Goal: Task Accomplishment & Management: Manage account settings

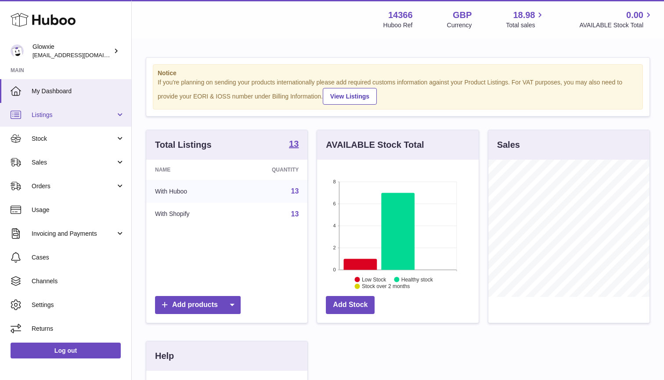
scroll to position [137, 162]
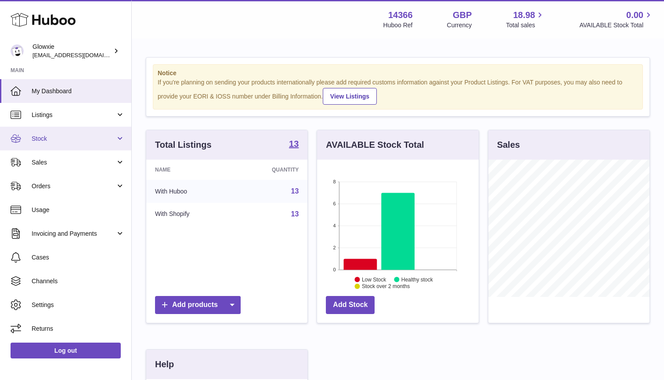
click at [79, 144] on link "Stock" at bounding box center [65, 139] width 131 height 24
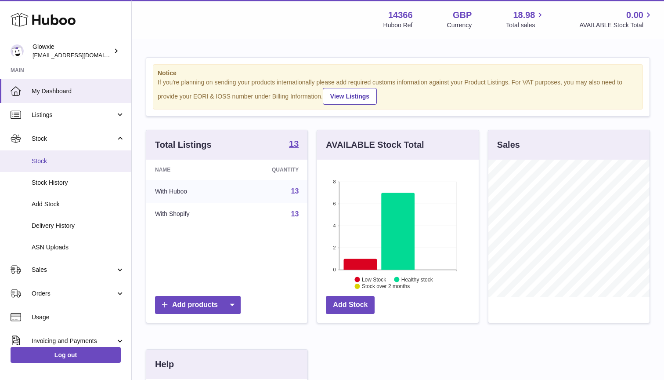
click at [68, 166] on link "Stock" at bounding box center [65, 161] width 131 height 22
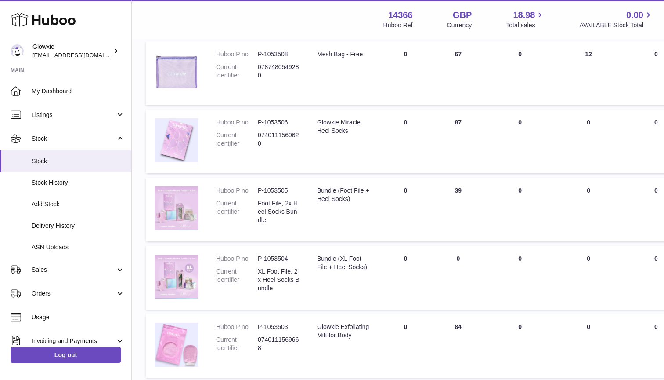
scroll to position [246, 0]
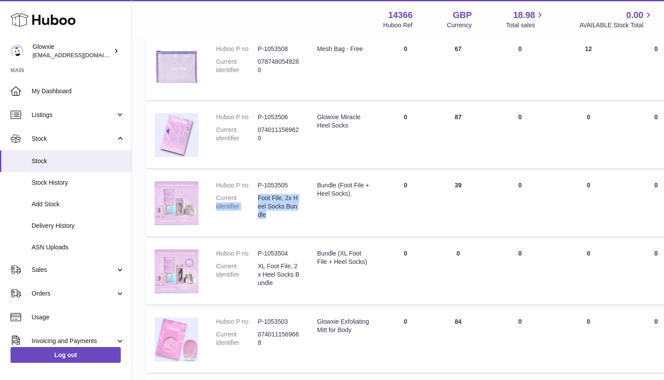
drag, startPoint x: 285, startPoint y: 208, endPoint x: 257, endPoint y: 196, distance: 30.9
click at [257, 196] on dl "Huboo P no P-1053505 Current identifier Foot File, 2x Heel Socks Bundle" at bounding box center [258, 202] width 84 height 42
click at [257, 196] on dt "Current identifier" at bounding box center [237, 206] width 42 height 25
drag, startPoint x: 259, startPoint y: 192, endPoint x: 268, endPoint y: 207, distance: 17.7
click at [268, 207] on dd "Foot File, 2x Heel Socks Bundle" at bounding box center [279, 206] width 42 height 25
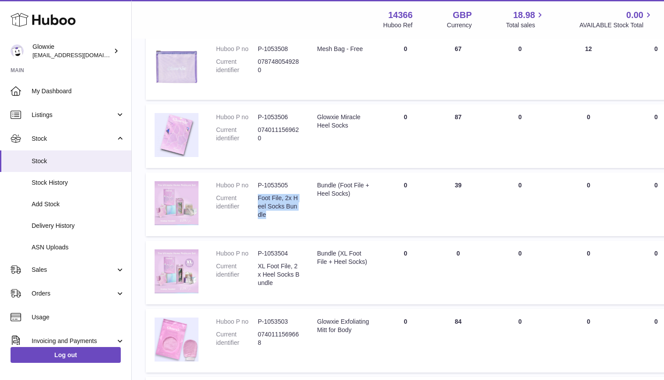
copy dd "Foot File, 2x Heel Socks Bundle"
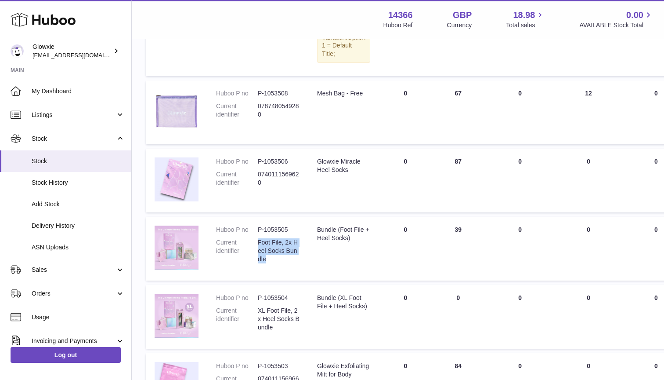
scroll to position [250, 0]
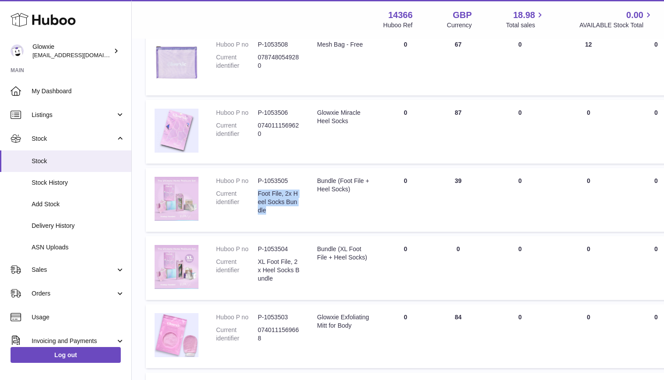
click at [271, 198] on dd "Foot File, 2x Heel Socks Bundle" at bounding box center [279, 201] width 42 height 25
drag, startPoint x: 273, startPoint y: 203, endPoint x: 257, endPoint y: 173, distance: 33.8
click at [257, 177] on dl "Huboo P no P-1053505 Current identifier Foot File, 2x Heel Socks Bundle" at bounding box center [258, 198] width 84 height 42
copy dl "P-1053505 Current identifier Foot File, 2x Heel Socks Bundle"
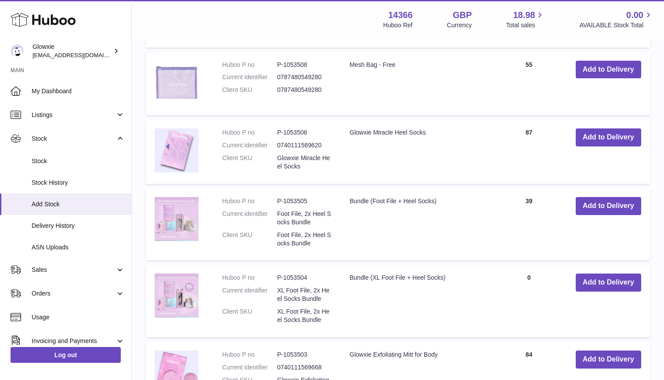
scroll to position [418, 0]
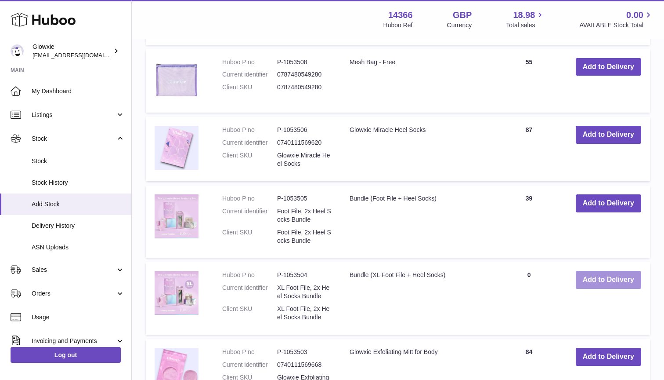
click at [619, 271] on button "Add to Delivery" at bounding box center [608, 280] width 65 height 18
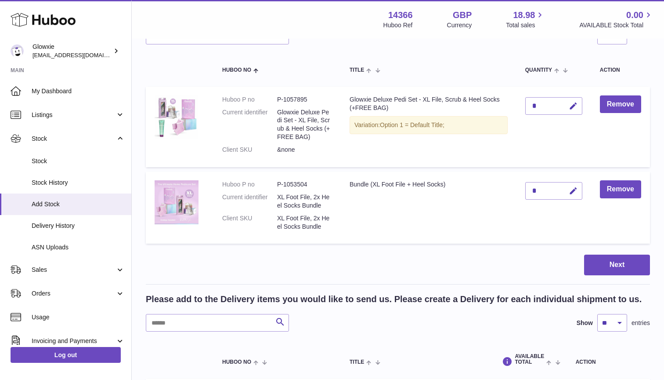
scroll to position [67, 0]
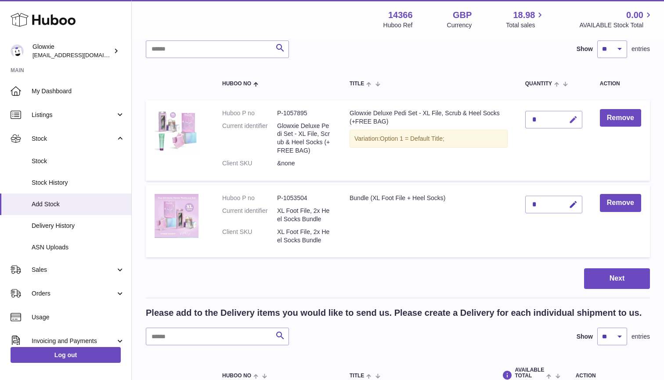
click at [573, 117] on icon "button" at bounding box center [573, 119] width 9 height 9
click at [554, 119] on icon "button" at bounding box center [556, 120] width 8 height 8
click at [545, 118] on div "*" at bounding box center [554, 120] width 57 height 18
click at [571, 118] on icon "button" at bounding box center [573, 119] width 9 height 9
type input "**"
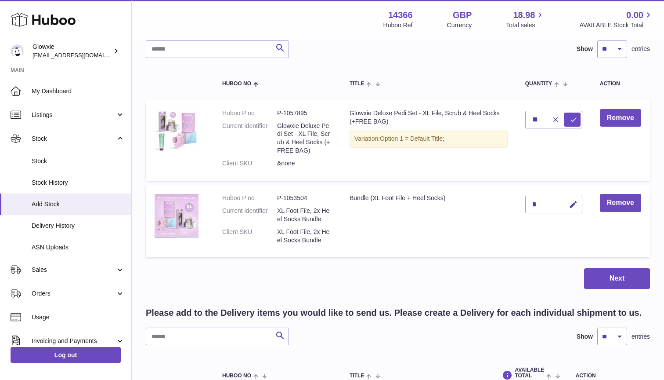
click at [552, 203] on div "*" at bounding box center [554, 205] width 57 height 18
click at [573, 119] on icon "submit" at bounding box center [574, 120] width 8 height 8
click at [572, 204] on icon "button" at bounding box center [573, 204] width 9 height 9
click at [558, 201] on icon "button" at bounding box center [556, 204] width 8 height 8
click at [537, 202] on div "*" at bounding box center [554, 205] width 57 height 18
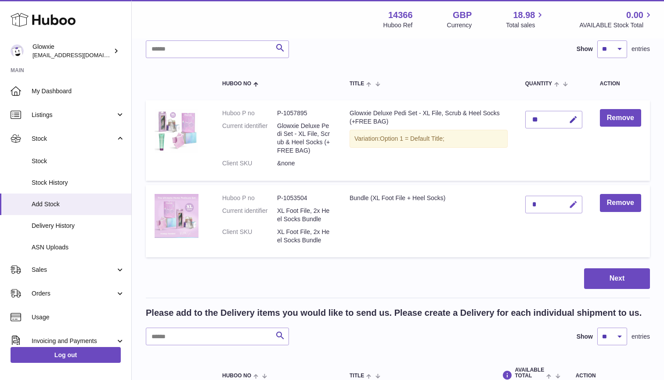
click at [571, 202] on icon "button" at bounding box center [573, 204] width 9 height 9
type input "**"
click at [578, 203] on button "submit" at bounding box center [572, 204] width 17 height 14
click at [595, 269] on button "Next" at bounding box center [618, 278] width 66 height 21
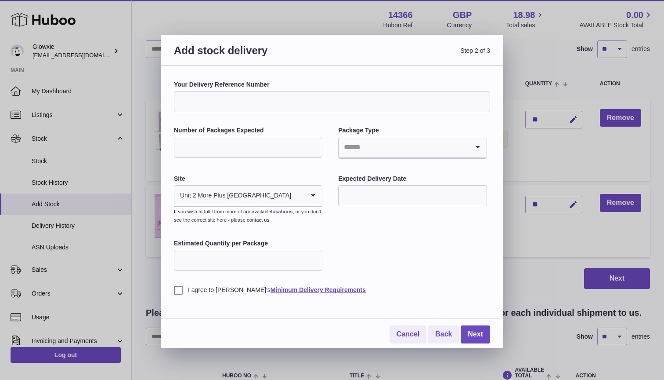
click at [254, 87] on label "Your Delivery Reference Number" at bounding box center [332, 84] width 316 height 8
click at [254, 91] on input "Your Delivery Reference Number" at bounding box center [332, 101] width 316 height 21
click at [252, 108] on input "Your Delivery Reference Number" at bounding box center [332, 101] width 316 height 21
type input "**********"
click at [315, 143] on input "*" at bounding box center [248, 147] width 149 height 21
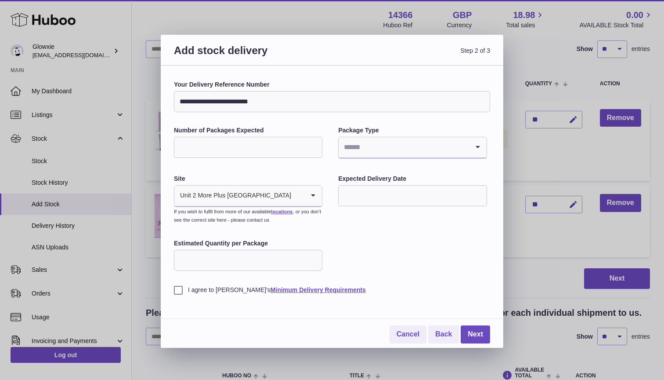
click at [315, 143] on input "*" at bounding box center [248, 147] width 149 height 21
type input "*"
click at [315, 143] on input "*" at bounding box center [248, 147] width 149 height 21
click at [384, 154] on input "Search for option" at bounding box center [404, 147] width 130 height 20
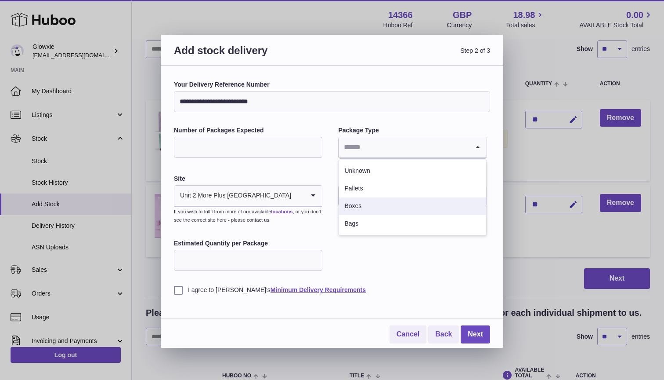
click at [366, 207] on li "Boxes" at bounding box center [412, 206] width 147 height 18
click at [349, 197] on input "text" at bounding box center [412, 195] width 149 height 21
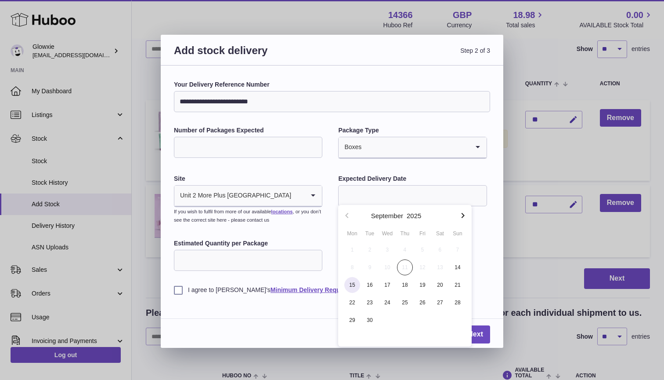
click at [352, 290] on span "15" at bounding box center [353, 285] width 16 height 16
type input "**********"
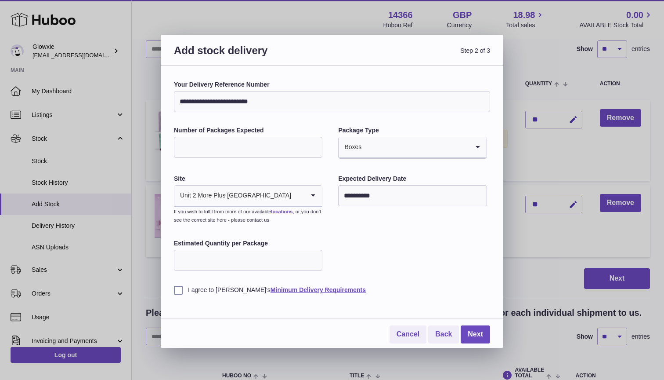
click at [219, 261] on input "Estimated Quantity per Package" at bounding box center [248, 260] width 149 height 21
click at [399, 196] on input "**********" at bounding box center [412, 195] width 149 height 21
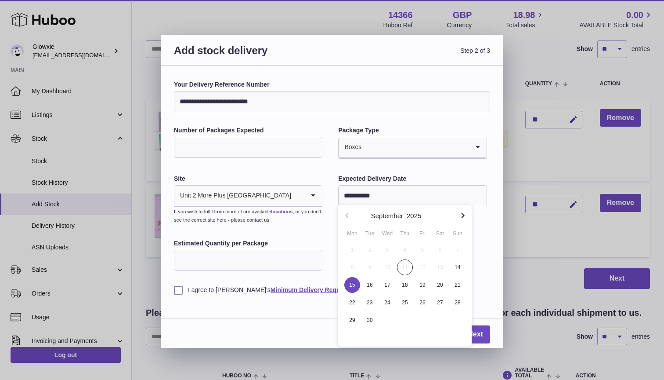
click at [256, 266] on input "Estimated Quantity per Package" at bounding box center [248, 260] width 149 height 21
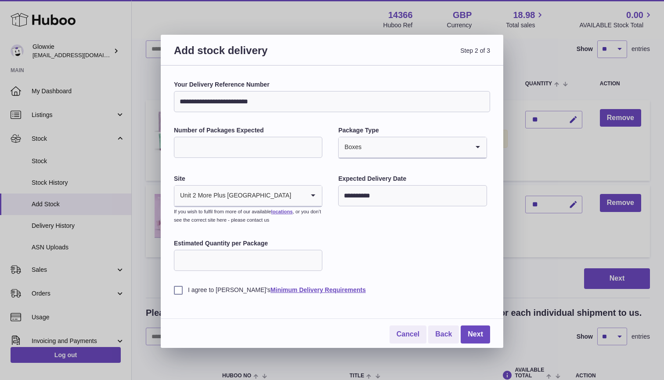
click at [180, 289] on label "I agree to Huboo's Minimum Delivery Requirements" at bounding box center [332, 290] width 316 height 8
click at [203, 258] on input "Estimated Quantity per Package" at bounding box center [248, 260] width 149 height 21
type input "**"
click at [474, 328] on link "Next" at bounding box center [475, 334] width 29 height 18
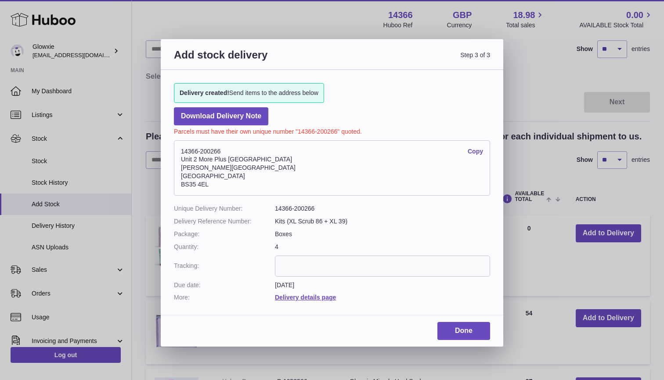
drag, startPoint x: 217, startPoint y: 182, endPoint x: 179, endPoint y: 146, distance: 52.2
click at [179, 146] on address "14366-200266 Copy Unit 2 More Plus Central Park Hudson Ave Severn Beach BS35 4EL" at bounding box center [332, 167] width 316 height 55
copy address "14366-200266 Copy Unit 2 More Plus Central Park Hudson Ave Severn Beach BS35 4EL"
click at [281, 167] on address "14366-200266 Copy Unit 2 More Plus Central Park Hudson Ave Severn Beach BS35 4EL" at bounding box center [332, 167] width 316 height 55
click at [323, 265] on input "text" at bounding box center [382, 265] width 215 height 21
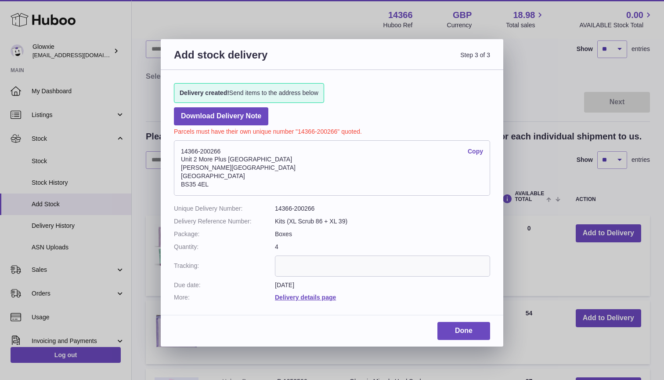
click at [195, 187] on address "14366-200266 Copy Unit 2 More Plus Central Park Hudson Ave Severn Beach BS35 4EL" at bounding box center [332, 167] width 316 height 55
click at [195, 183] on address "14366-200266 Copy Unit 2 More Plus Central Park Hudson Ave Severn Beach BS35 4EL" at bounding box center [332, 167] width 316 height 55
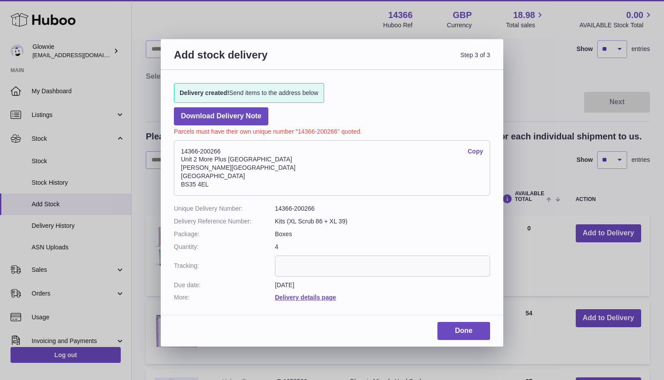
click at [195, 183] on address "14366-200266 Copy Unit 2 More Plus Central Park Hudson Ave Severn Beach BS35 4EL" at bounding box center [332, 167] width 316 height 55
copy div "BS35 4EL"
click at [471, 327] on link "Done" at bounding box center [464, 331] width 53 height 18
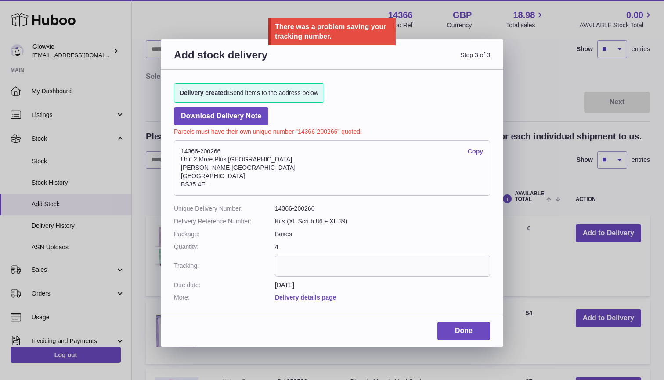
click at [323, 265] on input "text" at bounding box center [382, 265] width 215 height 21
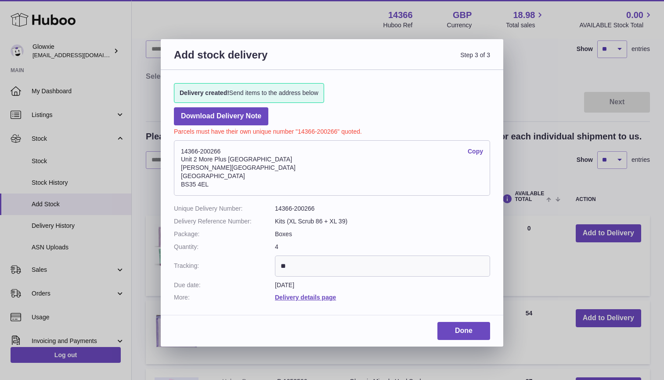
type input "*"
type input "**********"
click at [457, 329] on link "Done" at bounding box center [464, 331] width 53 height 18
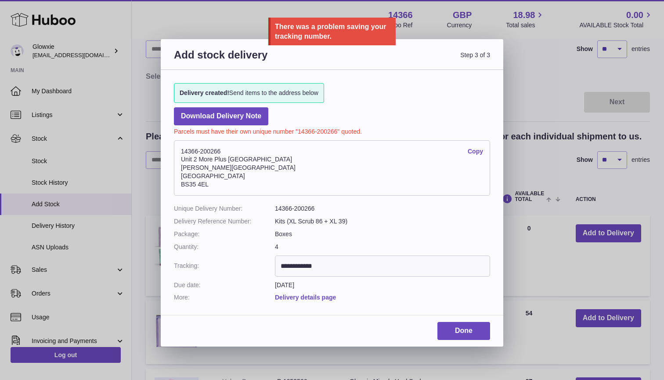
click at [329, 294] on link "Delivery details page" at bounding box center [305, 297] width 61 height 7
click at [330, 264] on input "**********" at bounding box center [382, 265] width 215 height 21
click at [373, 261] on input "**********" at bounding box center [382, 265] width 215 height 21
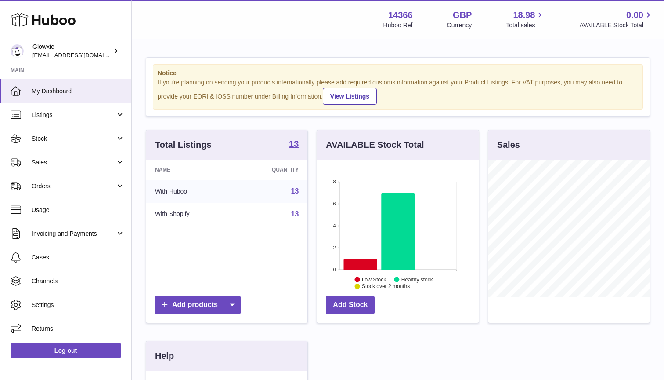
scroll to position [137, 162]
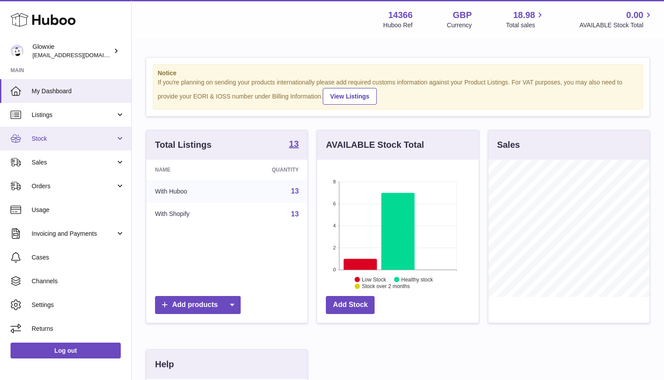
click at [83, 141] on span "Stock" at bounding box center [74, 138] width 84 height 8
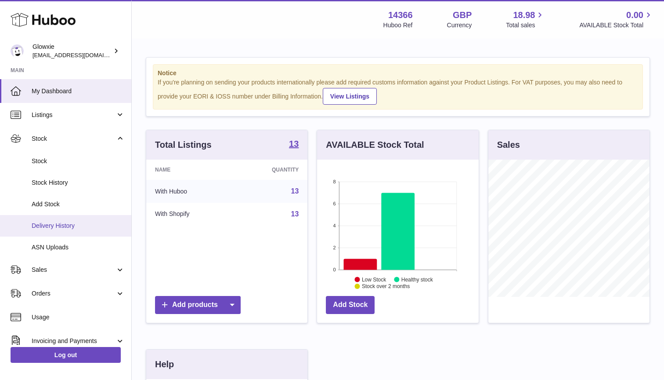
click at [82, 224] on span "Delivery History" at bounding box center [78, 225] width 93 height 8
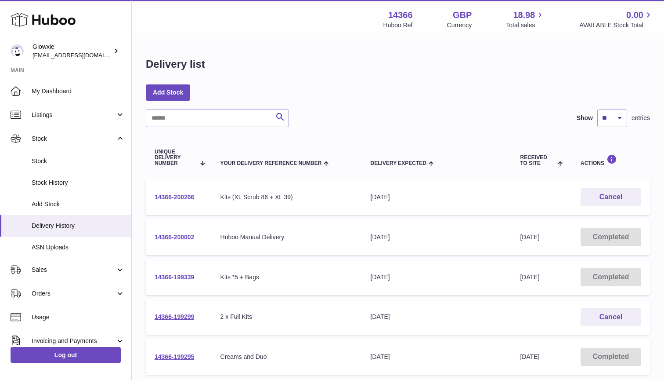
click at [182, 199] on link "14366-200266" at bounding box center [175, 196] width 40 height 7
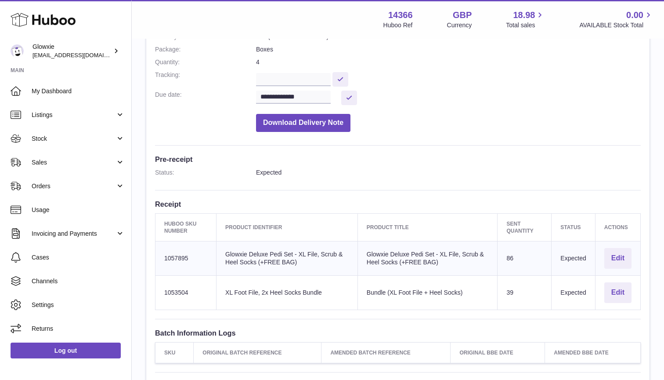
scroll to position [144, 0]
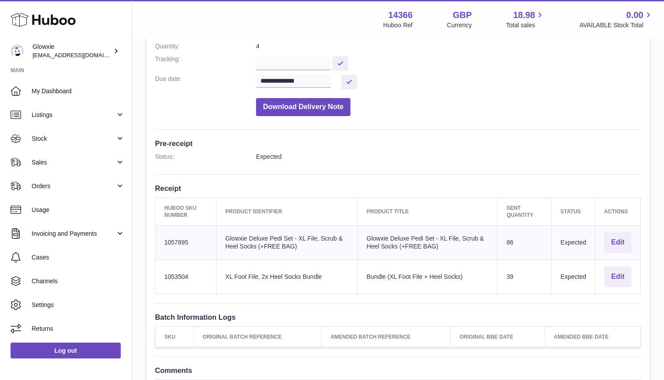
drag, startPoint x: 297, startPoint y: 245, endPoint x: 218, endPoint y: 234, distance: 79.5
click at [218, 234] on td "Client Identifier Glowxie Deluxe Pedi Set - XL File, Scrub & Heel Socks (+FREE …" at bounding box center [288, 242] width 142 height 34
copy td "Glowxie Deluxe Pedi Set - XL File, Scrub & Heel Socks (+FREE BAG)"
click at [178, 236] on td "Huboo SKU Number 1057895" at bounding box center [186, 242] width 61 height 34
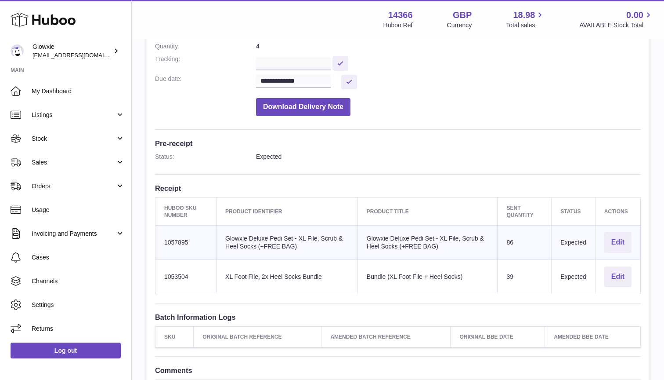
copy td "1057895"
click at [261, 277] on td "Client Identifier XL Foot File, 2x Heel Socks Bundle" at bounding box center [288, 276] width 142 height 34
click at [261, 273] on td "Client Identifier XL Foot File, 2x Heel Socks Bundle" at bounding box center [288, 276] width 142 height 34
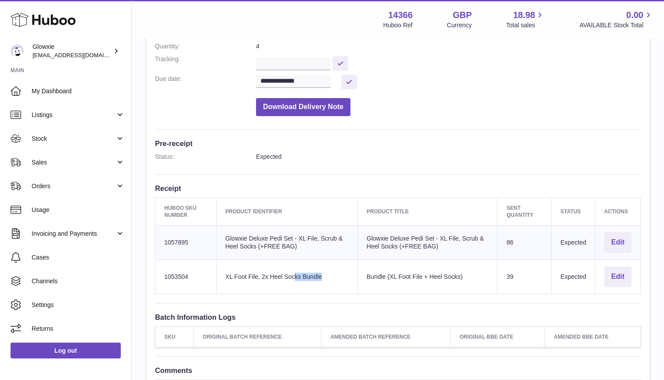
copy tr "XL Foot File, 2x Heel Socks Bundle"
click at [284, 278] on td "Client Identifier XL Foot File, 2x Heel Socks Bundle" at bounding box center [288, 276] width 142 height 34
click at [284, 276] on td "Client Identifier XL Foot File, 2x Heel Socks Bundle" at bounding box center [288, 276] width 142 height 34
click at [291, 274] on td "Client Identifier XL Foot File, 2x Heel Socks Bundle" at bounding box center [288, 276] width 142 height 34
drag, startPoint x: 314, startPoint y: 271, endPoint x: 212, endPoint y: 273, distance: 102.4
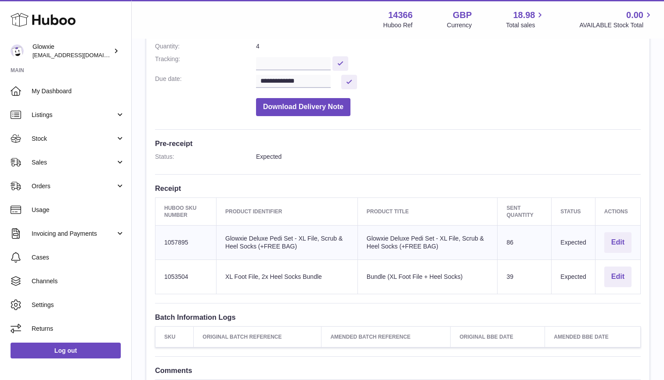
click at [217, 273] on td "Client Identifier XL Foot File, 2x Heel Socks Bundle" at bounding box center [288, 276] width 142 height 34
copy td "XL Foot File, 2x Heel Socks Bundl"
click at [184, 269] on td "Huboo SKU Number 1053504" at bounding box center [186, 276] width 61 height 34
copy td "1053504"
